Goal: Browse casually: Explore the website without a specific task or goal

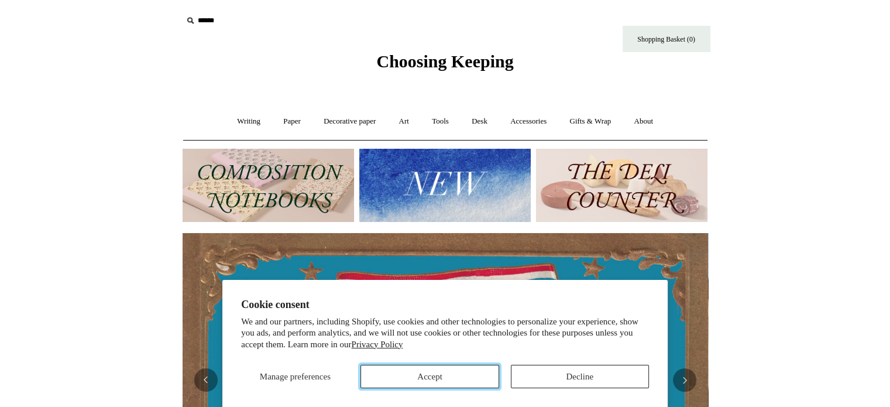
click at [421, 370] on button "Accept" at bounding box center [429, 375] width 138 height 23
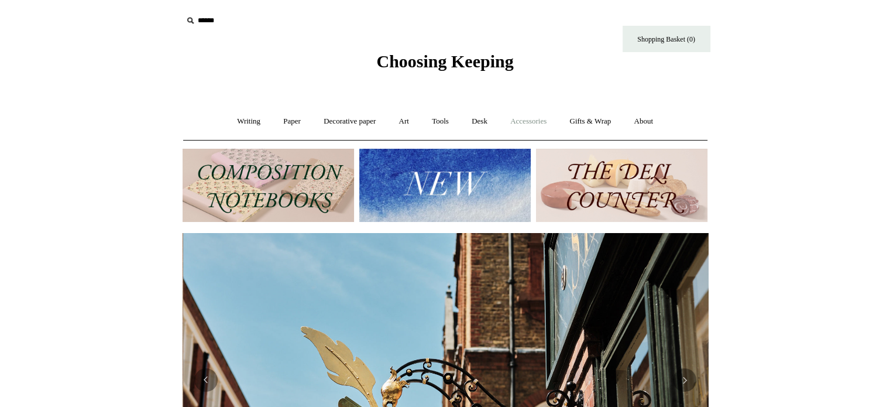
click at [535, 119] on link "Accessories +" at bounding box center [528, 121] width 57 height 31
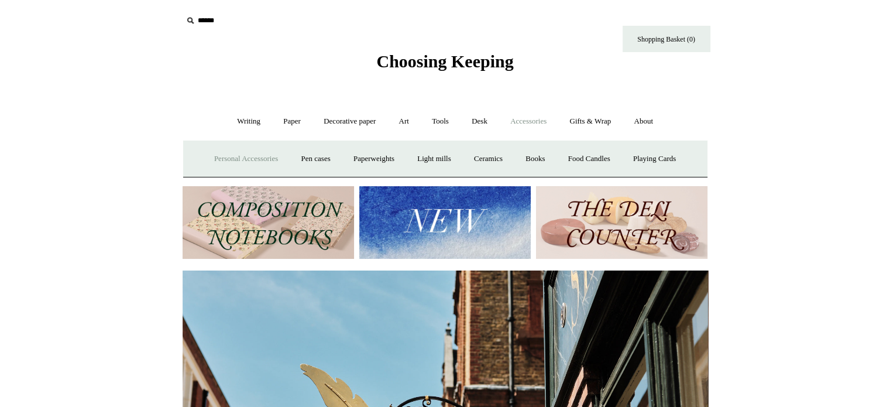
click at [253, 156] on link "Personal Accessories +" at bounding box center [246, 158] width 85 height 31
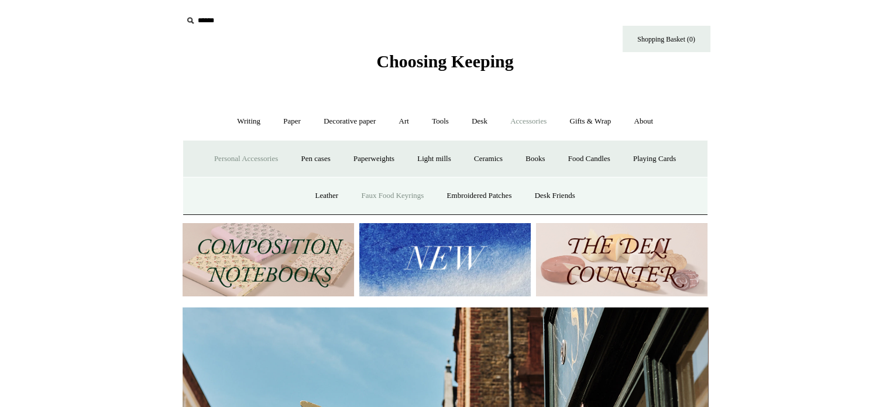
click at [377, 194] on link "Faux Food Keyrings" at bounding box center [392, 195] width 84 height 31
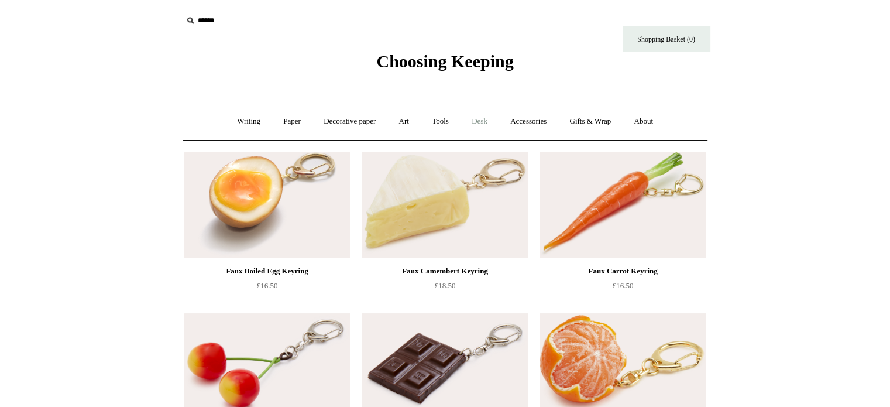
click at [489, 117] on link "Desk +" at bounding box center [479, 121] width 37 height 31
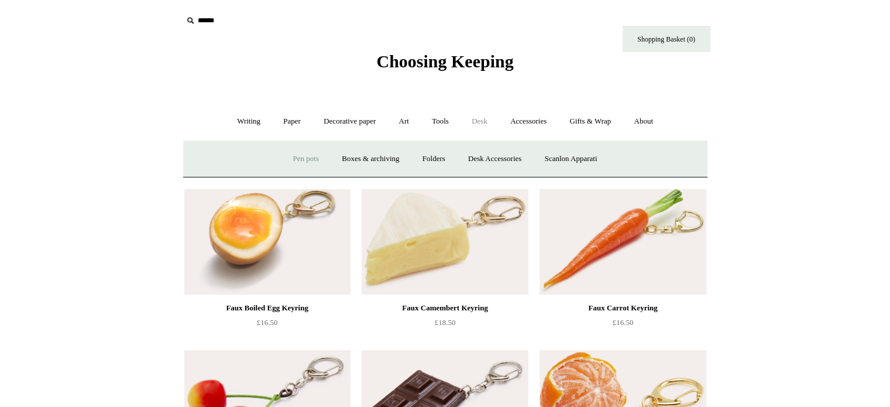
click at [304, 156] on link "Pen pots" at bounding box center [306, 158] width 47 height 31
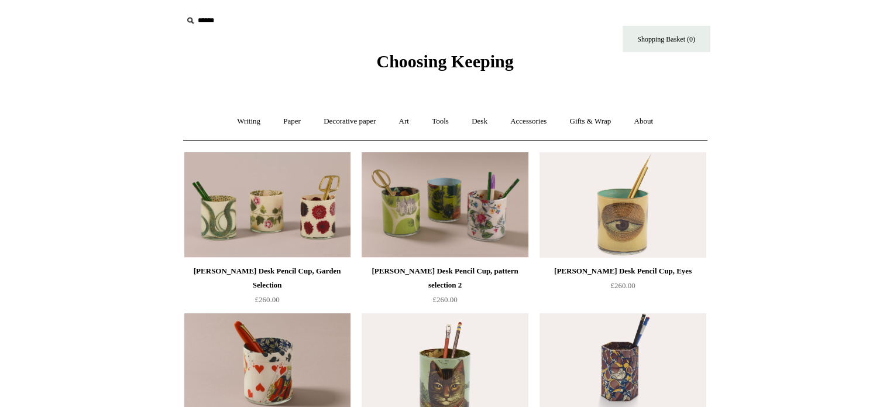
drag, startPoint x: 151, startPoint y: 1, endPoint x: 61, endPoint y: 147, distance: 171.6
click at [242, 121] on link "Writing +" at bounding box center [248, 121] width 44 height 31
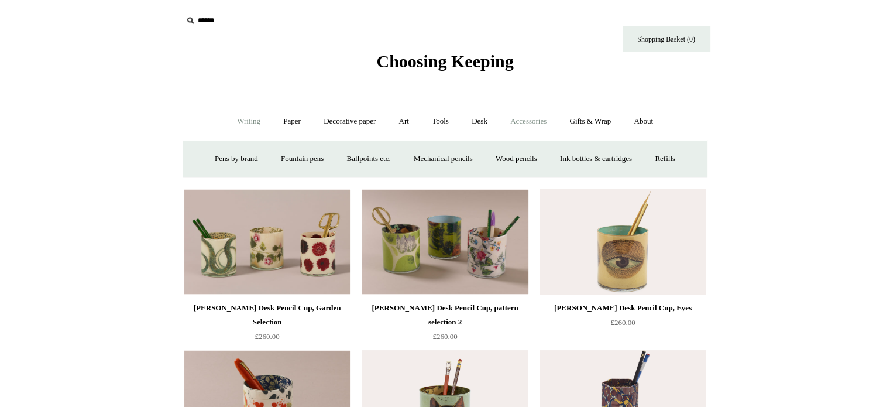
click at [543, 121] on link "Accessories +" at bounding box center [528, 121] width 57 height 31
click at [485, 155] on link "Ceramics +" at bounding box center [488, 158] width 50 height 31
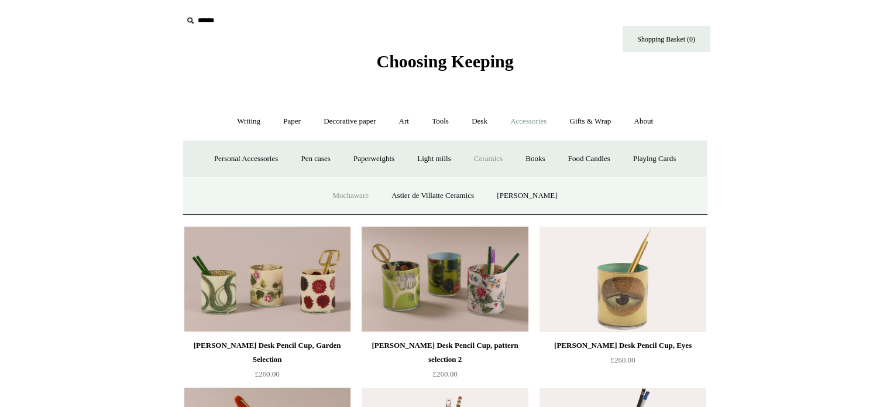
click at [356, 194] on link "Mochaware" at bounding box center [350, 195] width 57 height 31
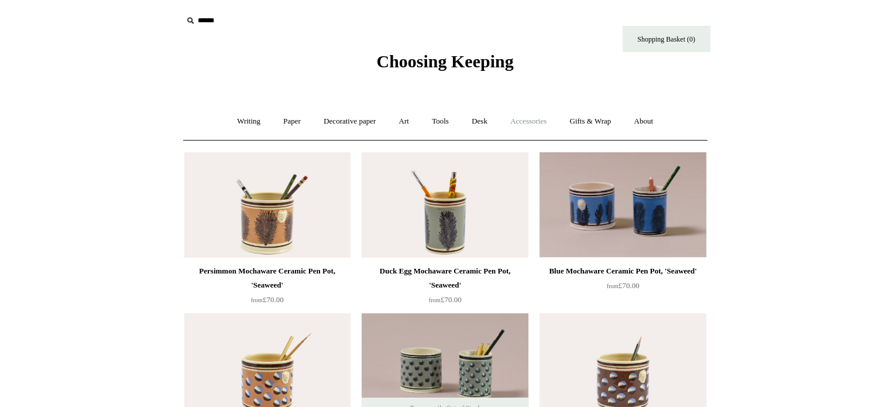
click at [531, 123] on link "Accessories +" at bounding box center [528, 121] width 57 height 31
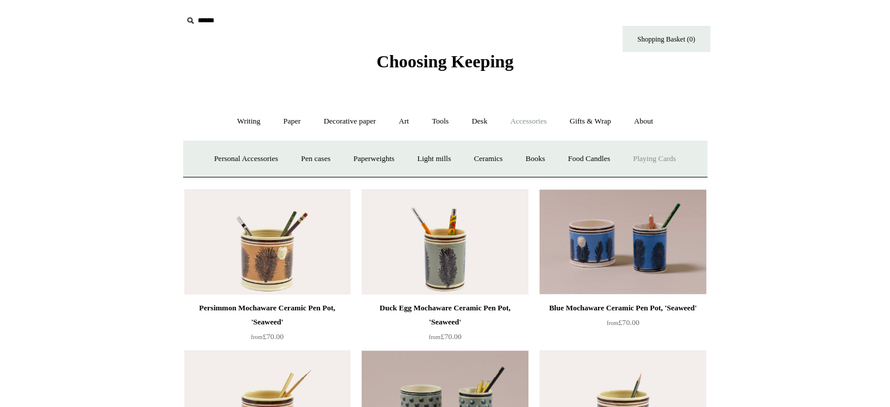
click at [659, 155] on link "Playing Cards" at bounding box center [654, 158] width 64 height 31
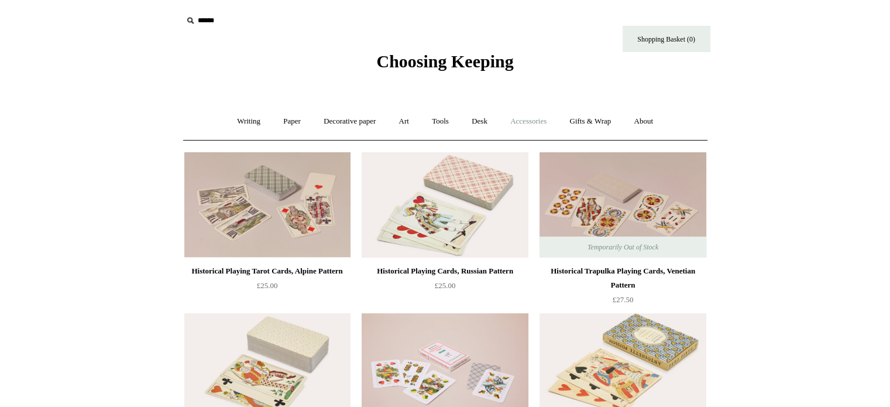
click at [535, 119] on link "Accessories +" at bounding box center [528, 121] width 57 height 31
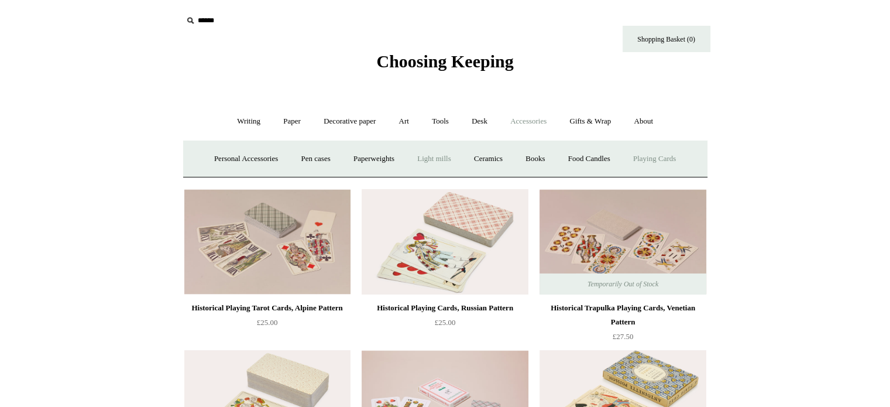
click at [432, 159] on link "Light mills" at bounding box center [434, 158] width 54 height 31
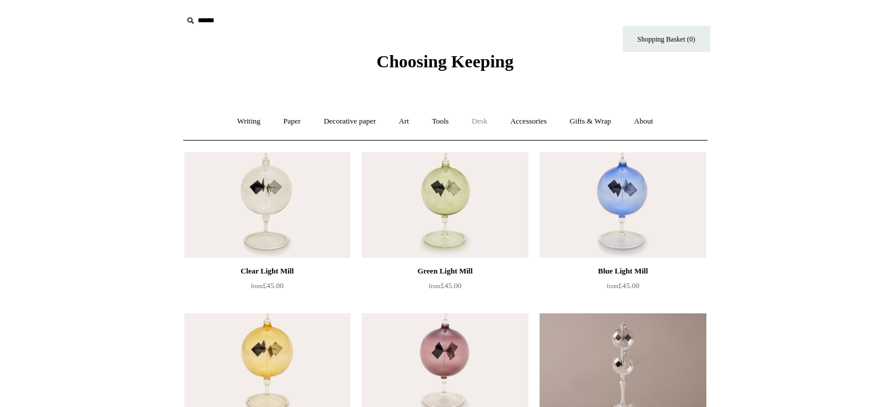
click at [468, 119] on link "Desk +" at bounding box center [479, 121] width 37 height 31
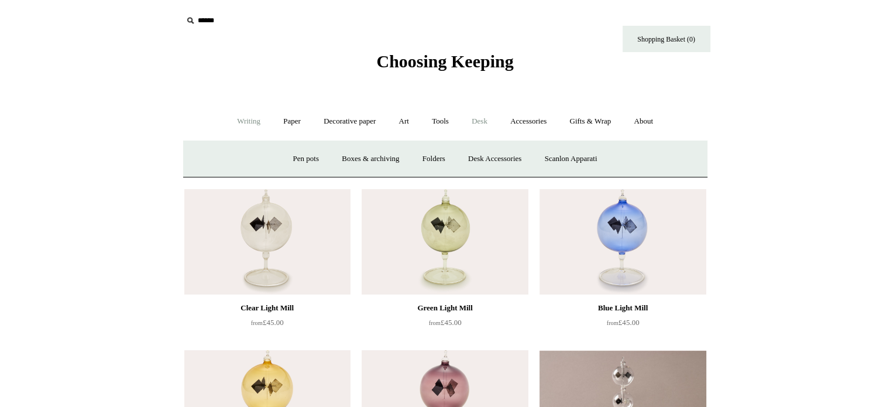
click at [237, 119] on link "Writing +" at bounding box center [248, 121] width 44 height 31
click at [238, 154] on link "Pens by brand +" at bounding box center [236, 158] width 64 height 31
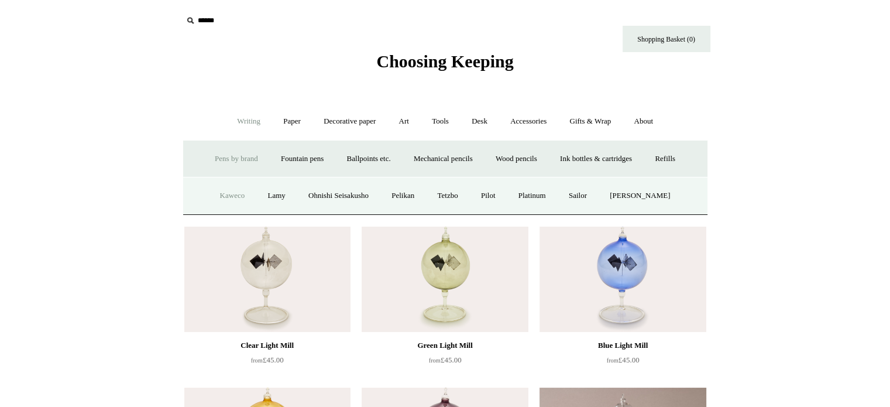
click at [236, 193] on link "Kaweco" at bounding box center [232, 195] width 46 height 31
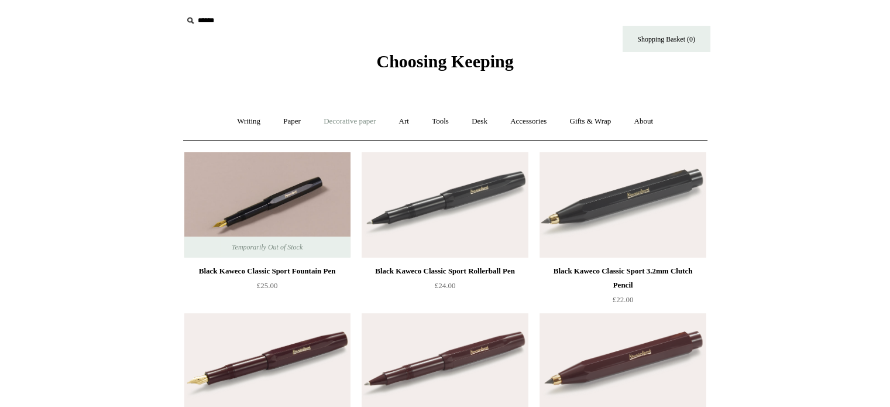
click at [360, 126] on link "Decorative paper +" at bounding box center [349, 121] width 73 height 31
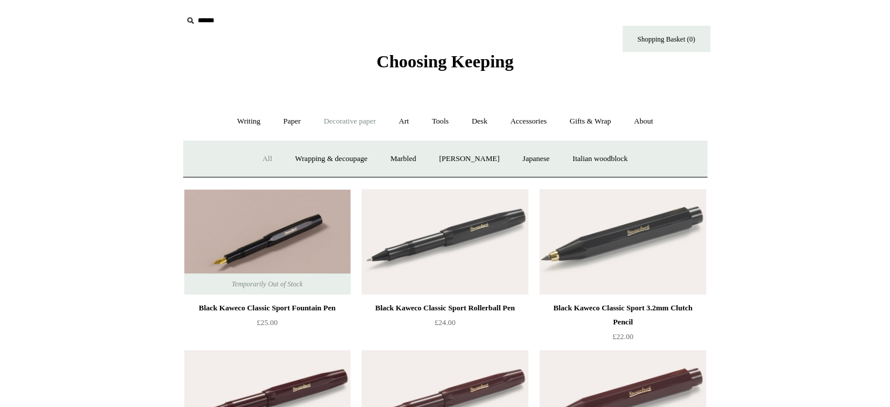
click at [256, 154] on link "All" at bounding box center [267, 158] width 31 height 31
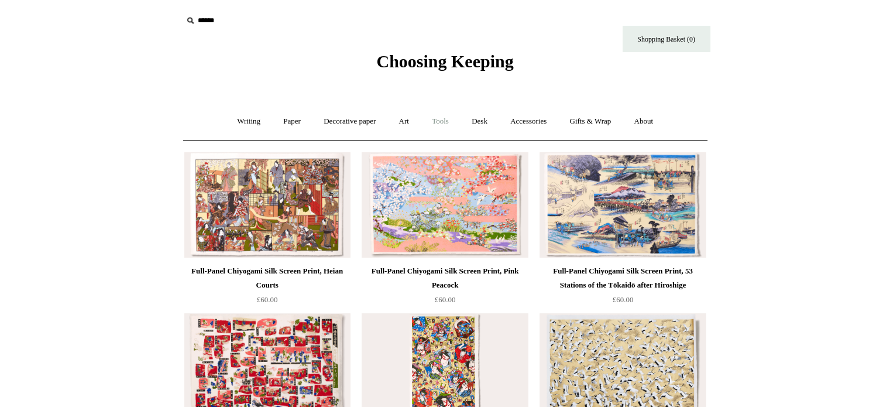
click at [447, 118] on link "Tools +" at bounding box center [440, 121] width 38 height 31
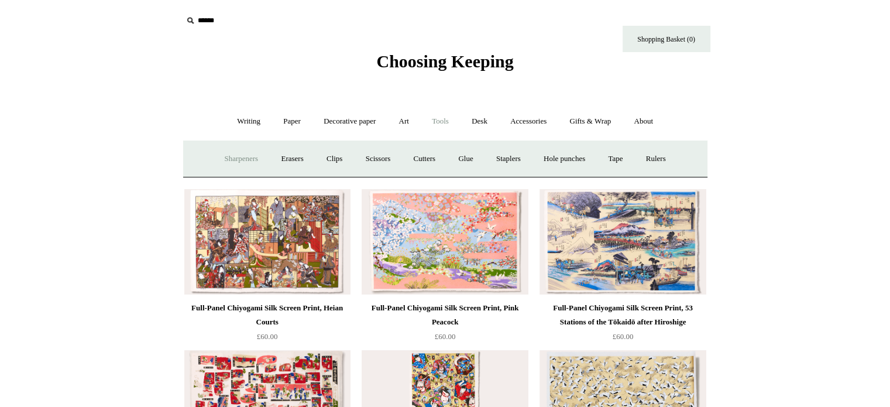
click at [236, 153] on link "Sharpeners" at bounding box center [240, 158] width 55 height 31
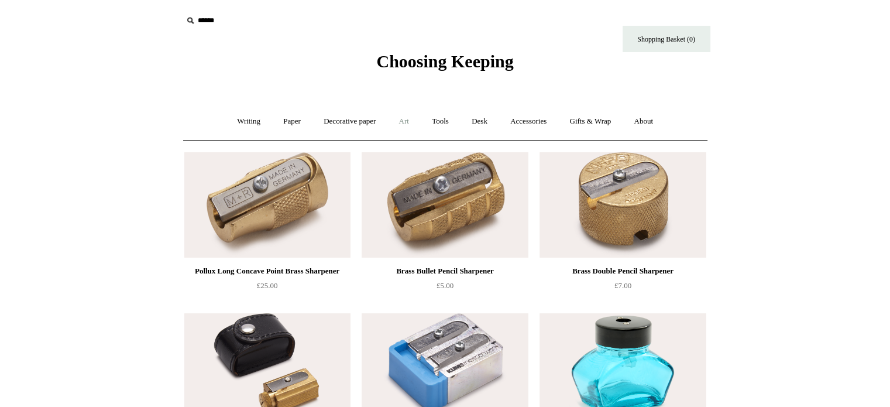
click at [402, 120] on link "Art +" at bounding box center [403, 121] width 31 height 31
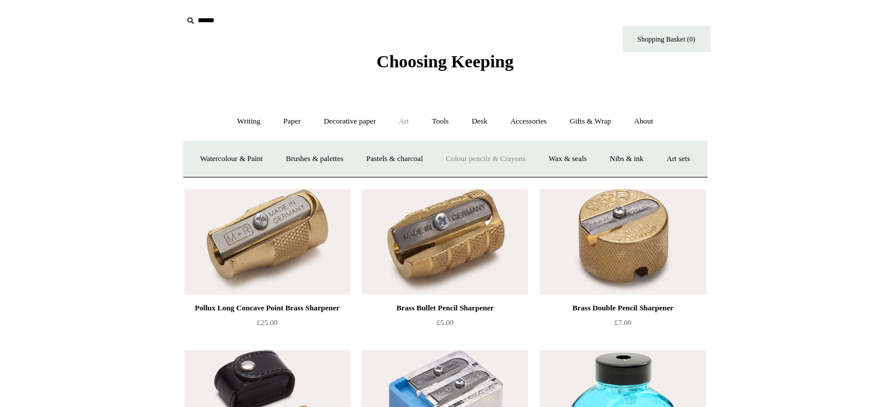
click at [536, 156] on link "Colour pencils & Crayons" at bounding box center [485, 158] width 101 height 31
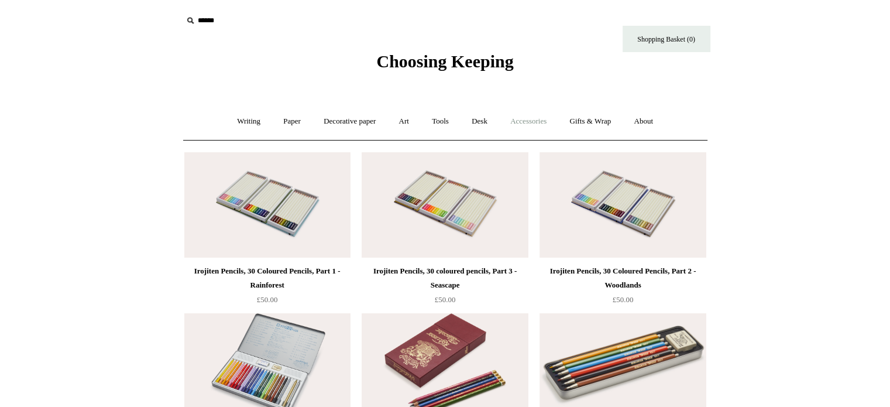
click at [522, 121] on link "Accessories +" at bounding box center [528, 121] width 57 height 31
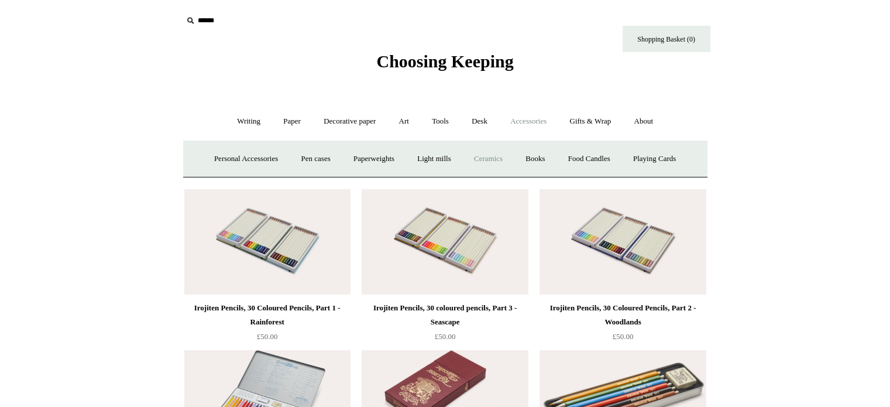
click at [487, 154] on link "Ceramics +" at bounding box center [488, 158] width 50 height 31
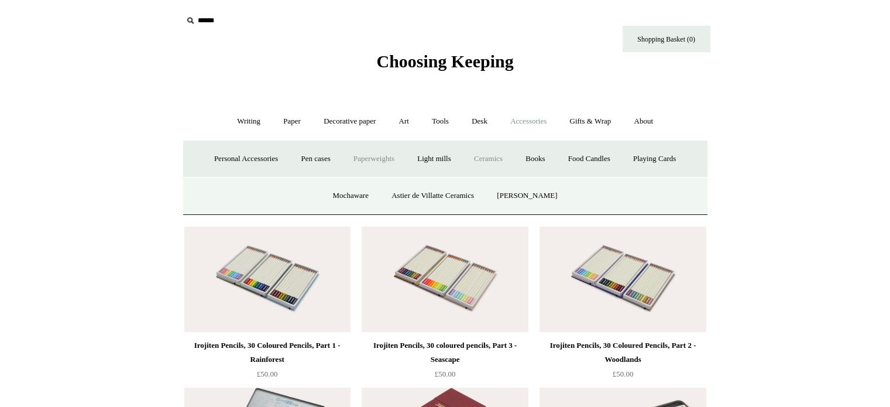
click at [391, 160] on link "Paperweights +" at bounding box center [374, 158] width 62 height 31
click at [378, 202] on link "Botanical" at bounding box center [372, 195] width 50 height 31
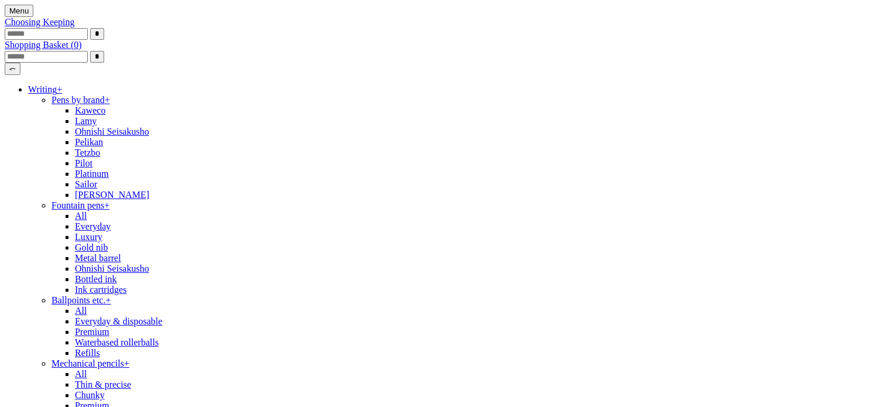
click at [62, 94] on link "Writing +" at bounding box center [45, 89] width 34 height 10
click at [75, 27] on span "Choosing Keeping" at bounding box center [40, 22] width 70 height 10
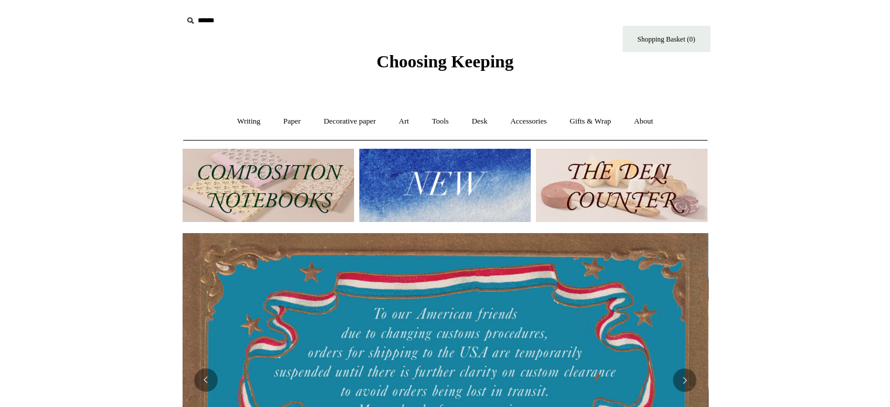
click at [434, 64] on span "Choosing Keeping" at bounding box center [444, 60] width 137 height 19
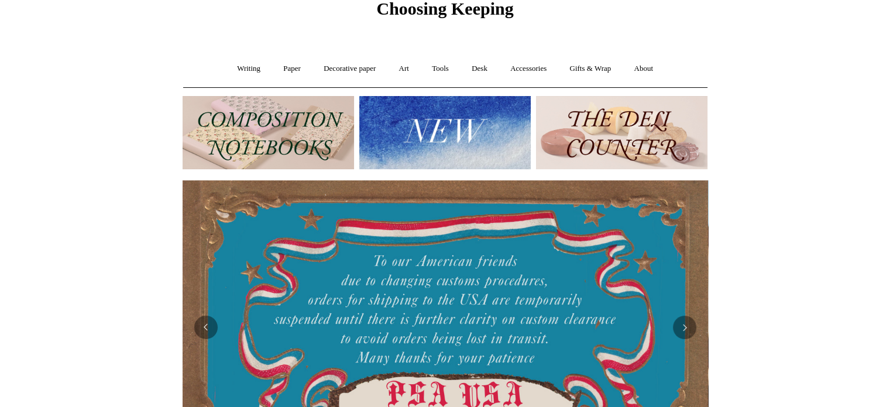
scroll to position [58, 0]
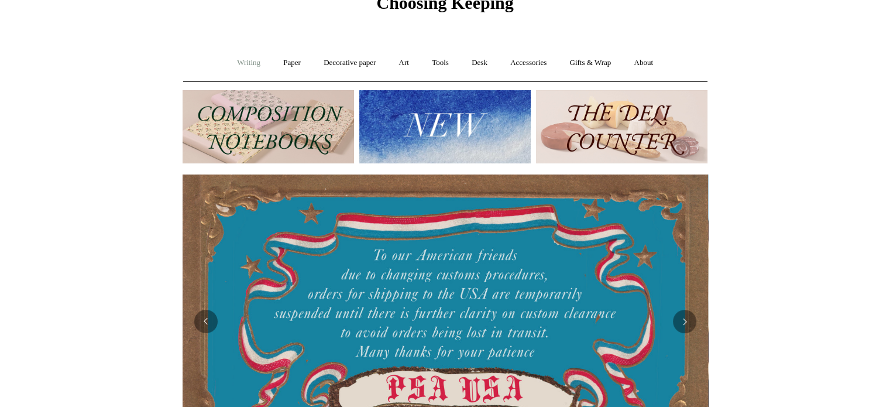
click at [240, 58] on link "Writing +" at bounding box center [248, 62] width 44 height 31
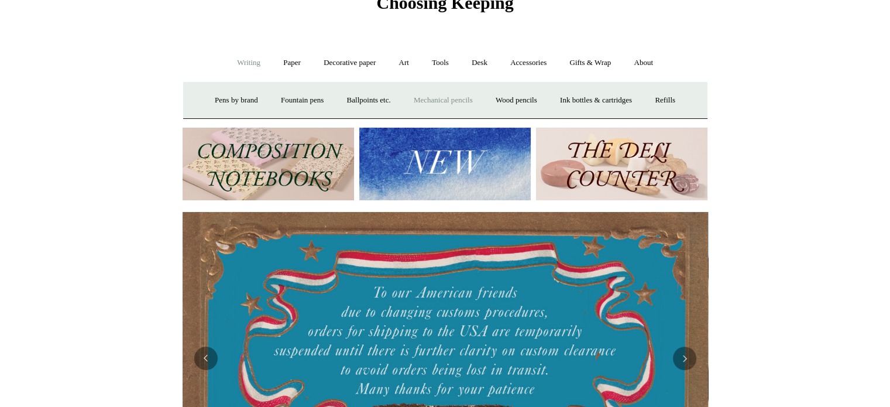
click at [456, 98] on link "Mechanical pencils +" at bounding box center [443, 100] width 80 height 31
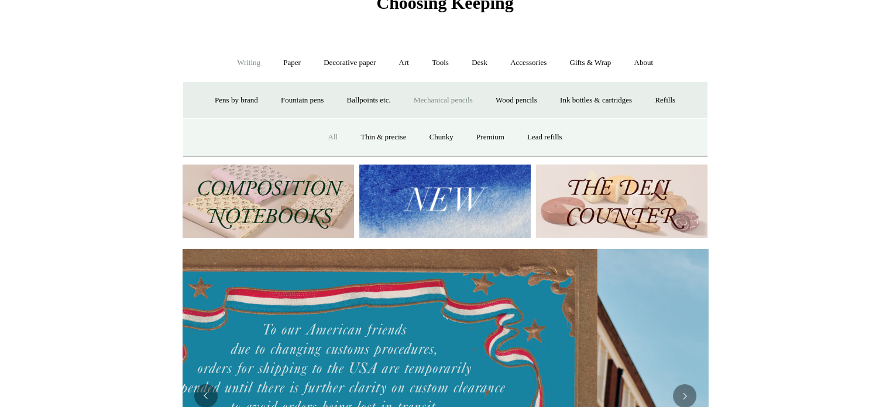
scroll to position [0, 515]
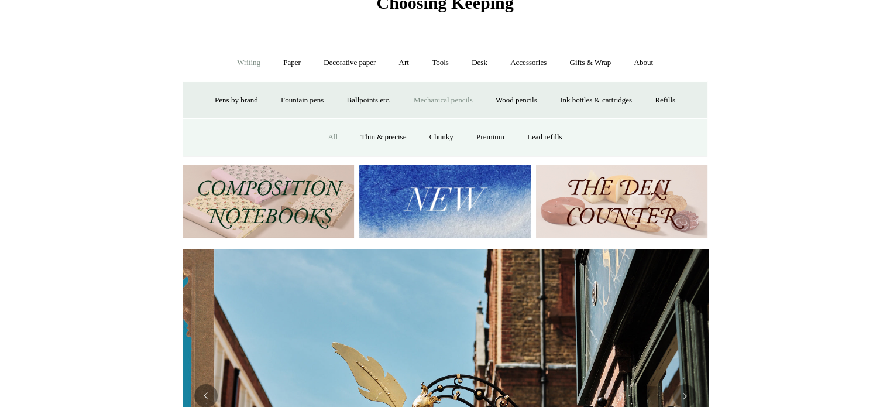
click at [330, 133] on link "All" at bounding box center [332, 137] width 31 height 31
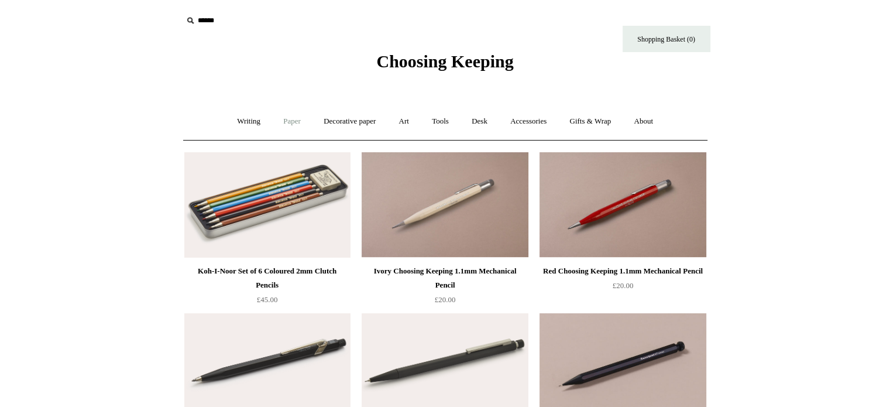
click at [280, 118] on link "Paper +" at bounding box center [292, 121] width 39 height 31
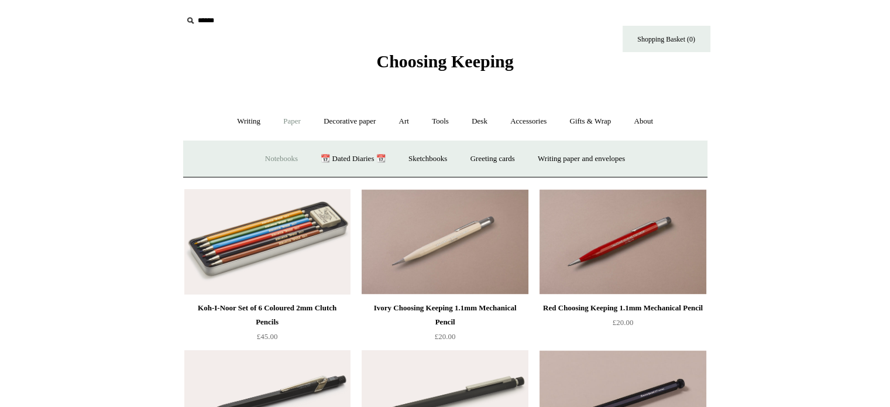
click at [285, 156] on link "Notebooks +" at bounding box center [281, 158] width 54 height 31
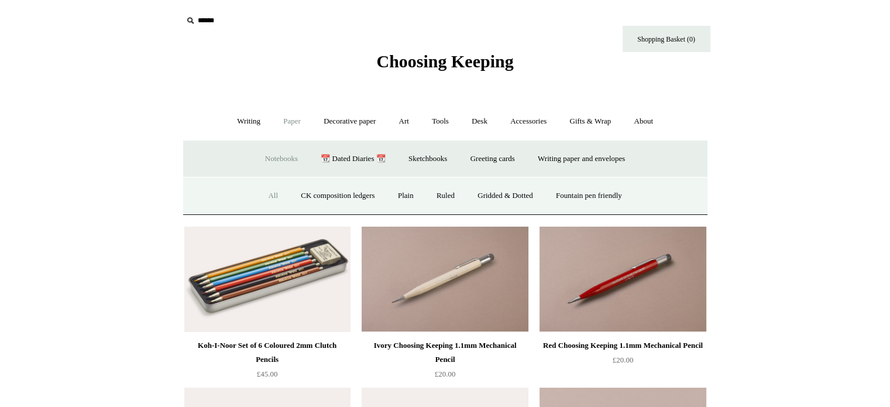
click at [264, 189] on link "All" at bounding box center [272, 195] width 31 height 31
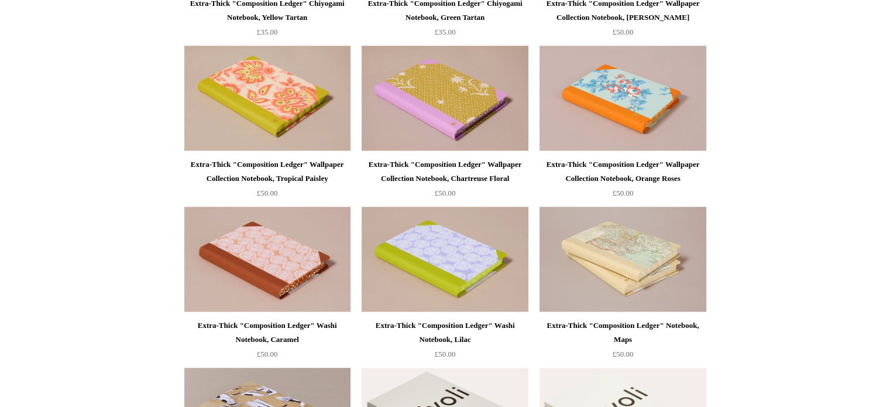
scroll to position [702, 0]
